Goal: Find specific fact

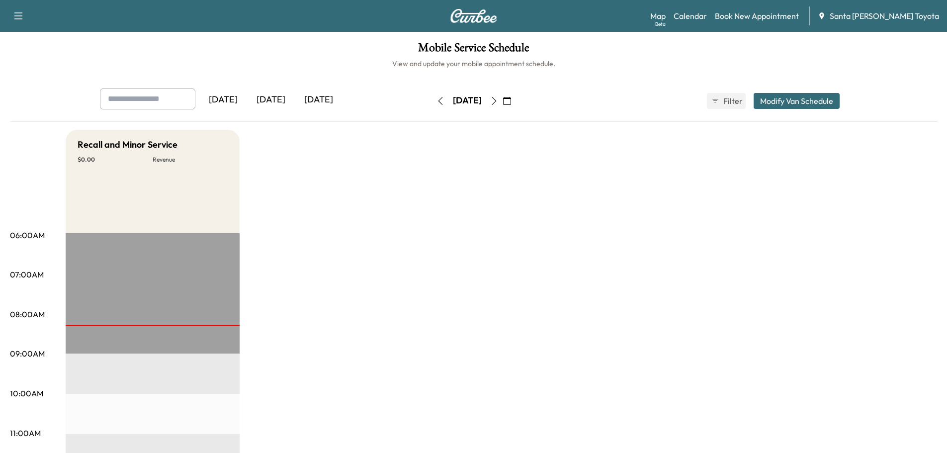
click at [511, 98] on icon "button" at bounding box center [507, 101] width 8 height 8
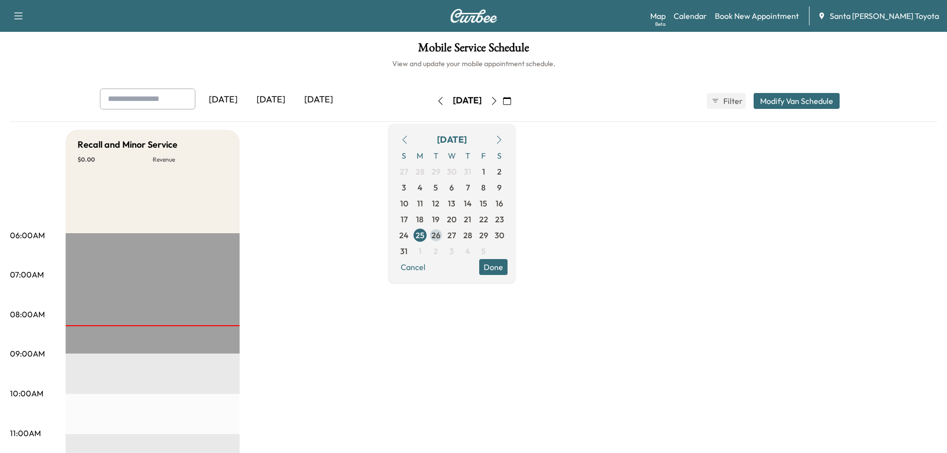
click at [440, 234] on span "26" at bounding box center [436, 235] width 9 height 12
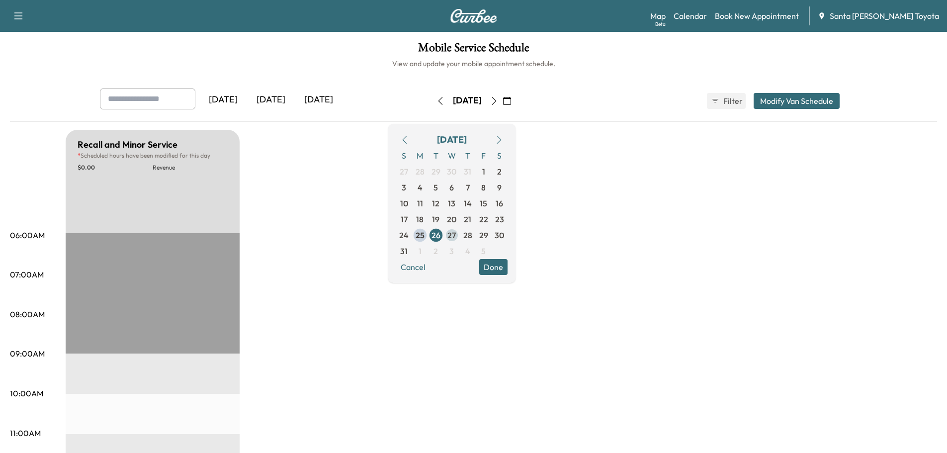
click at [456, 230] on span "27" at bounding box center [451, 235] width 8 height 12
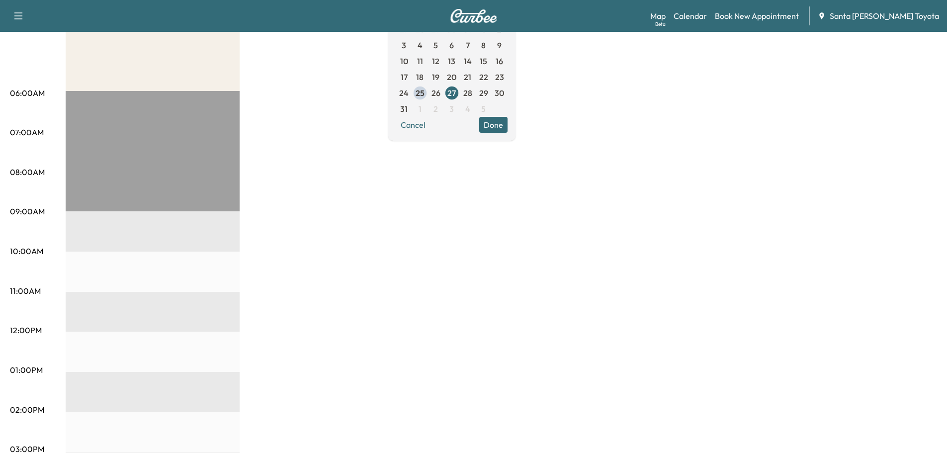
scroll to position [50, 0]
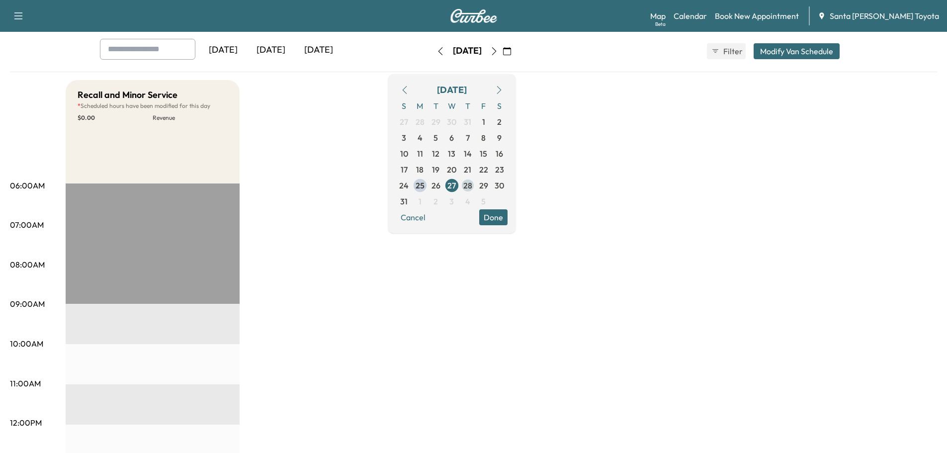
click at [472, 183] on span "28" at bounding box center [467, 185] width 9 height 12
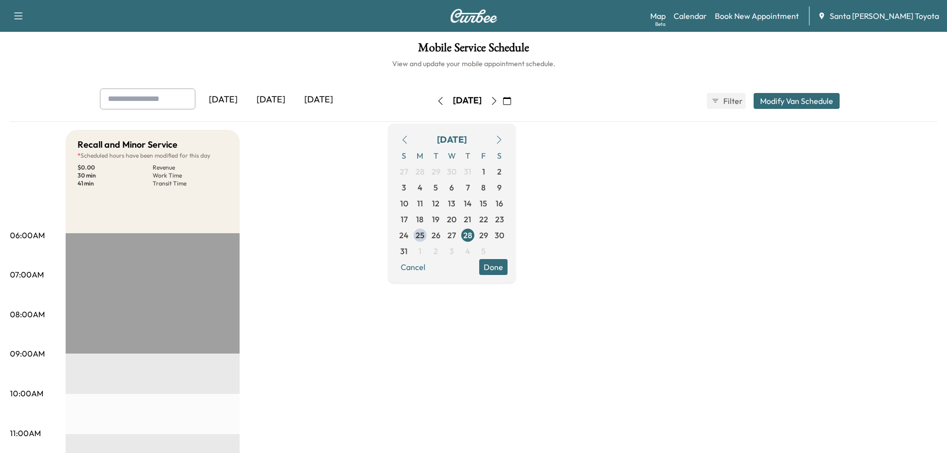
click at [430, 268] on button "Cancel" at bounding box center [413, 267] width 34 height 16
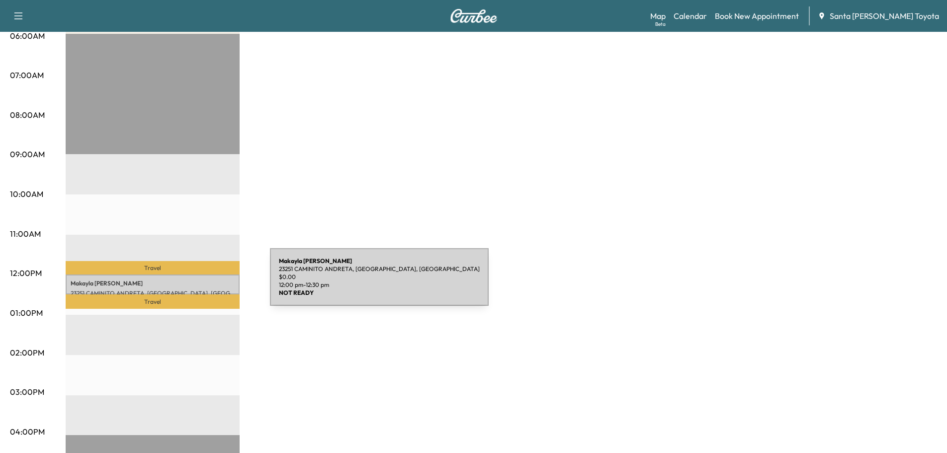
scroll to position [199, 0]
click at [195, 281] on p "[PERSON_NAME]" at bounding box center [153, 284] width 164 height 8
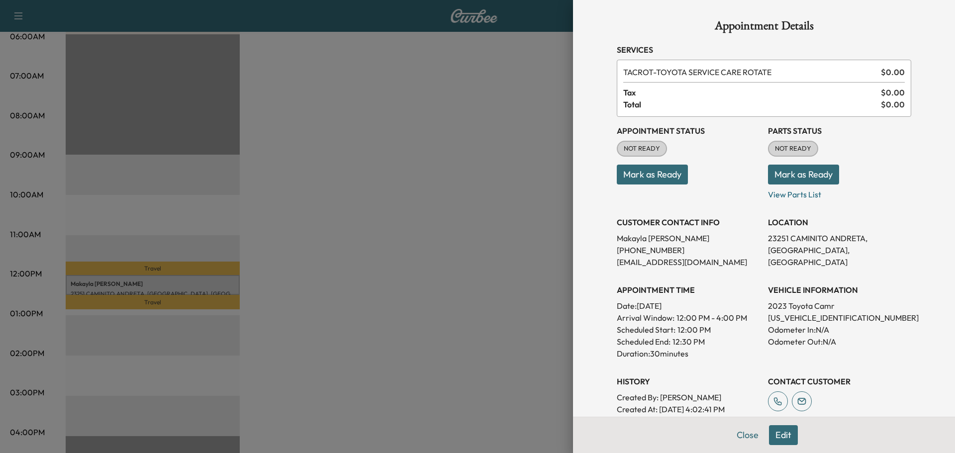
click at [195, 289] on div at bounding box center [477, 226] width 955 height 453
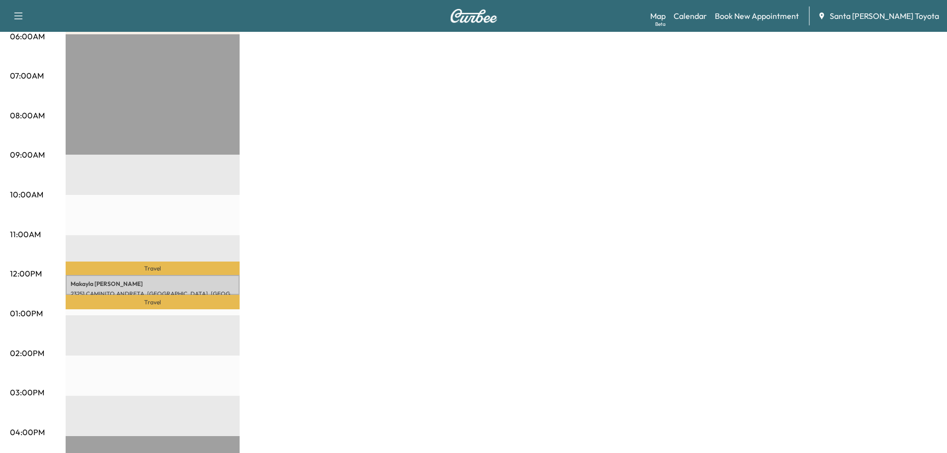
scroll to position [298, 0]
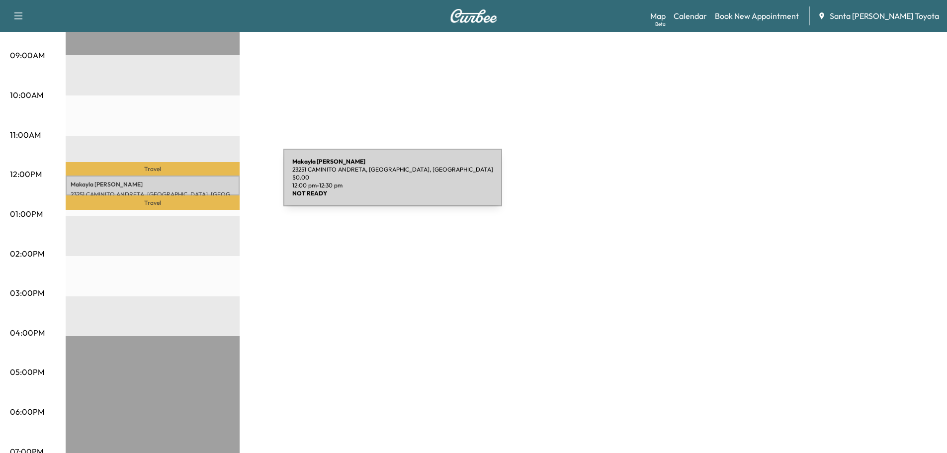
click at [209, 183] on p "[PERSON_NAME]" at bounding box center [153, 184] width 164 height 8
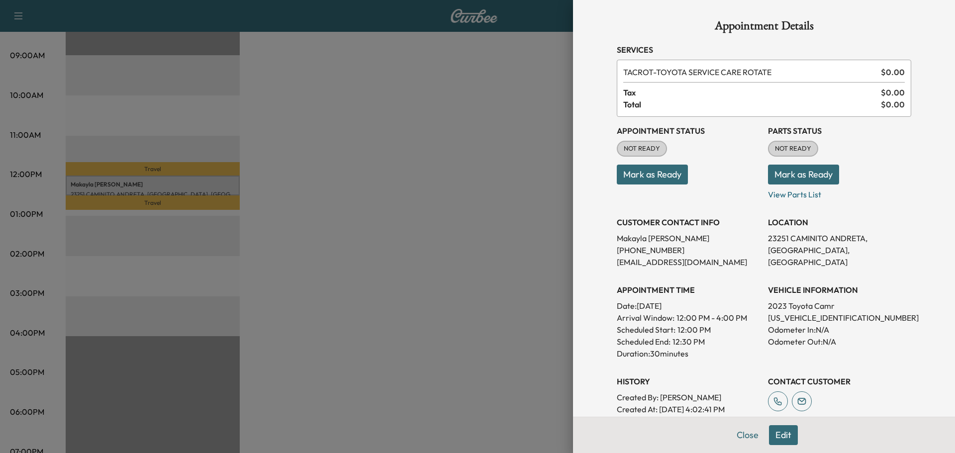
drag, startPoint x: 795, startPoint y: 265, endPoint x: 760, endPoint y: 240, distance: 42.8
click at [768, 240] on p "23251 CAMINITO ANDRETA, [GEOGRAPHIC_DATA], [GEOGRAPHIC_DATA]" at bounding box center [839, 250] width 143 height 36
copy p "23251 CAMINITO ANDRETA, [GEOGRAPHIC_DATA], [GEOGRAPHIC_DATA]"
click at [743, 433] on button "Close" at bounding box center [747, 435] width 35 height 20
